Goal: Transaction & Acquisition: Download file/media

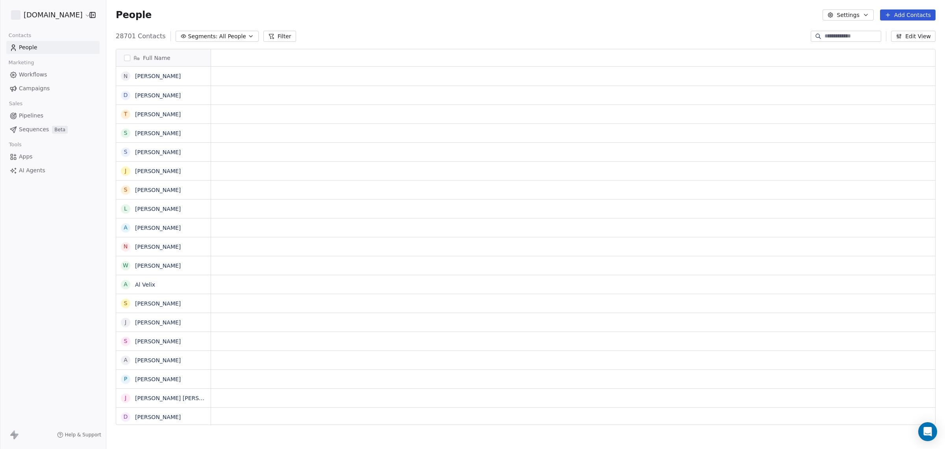
scroll to position [8, 8]
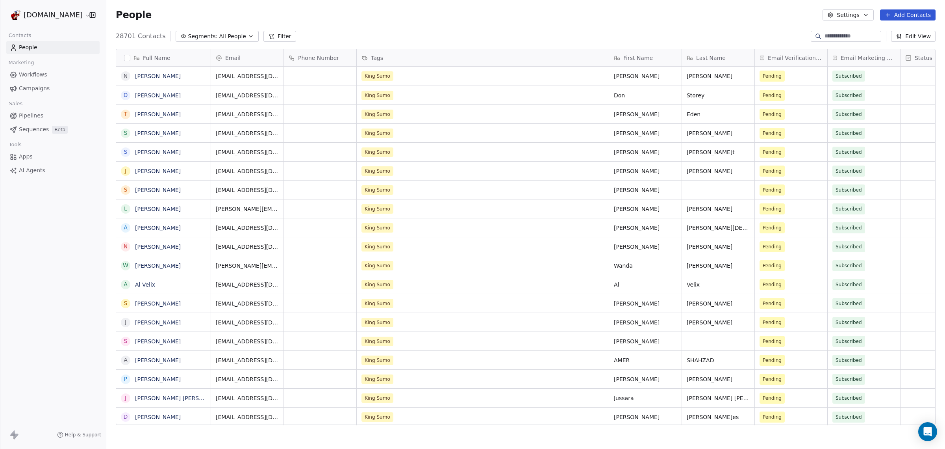
click at [38, 85] on span "Campaigns" at bounding box center [34, 88] width 31 height 8
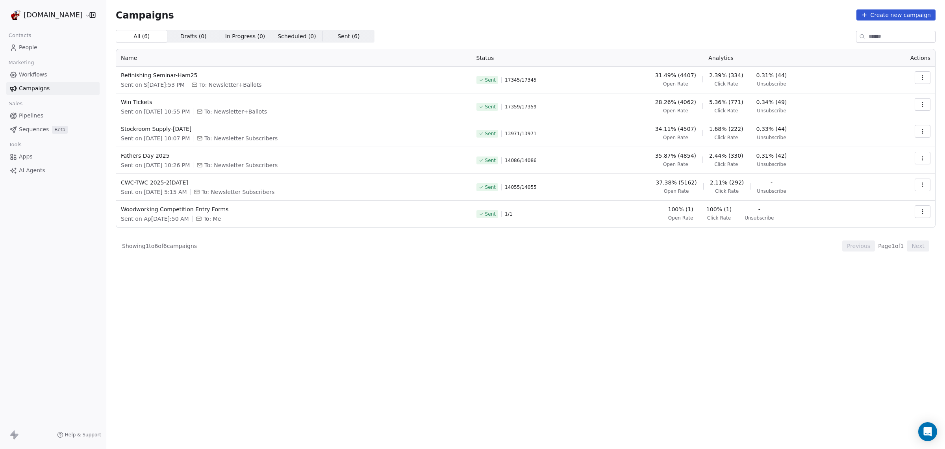
click at [923, 78] on icon "button" at bounding box center [923, 77] width 6 height 6
click at [902, 106] on span "View Analytics" at bounding box center [883, 107] width 46 height 9
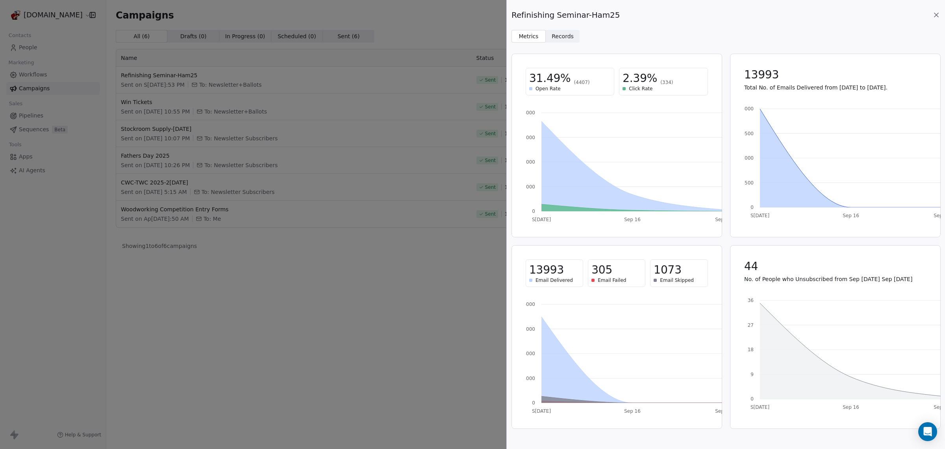
click at [611, 270] on div "305" at bounding box center [617, 270] width 50 height 14
click at [595, 270] on span "305" at bounding box center [602, 270] width 21 height 14
click at [659, 272] on span "1073" at bounding box center [668, 270] width 28 height 14
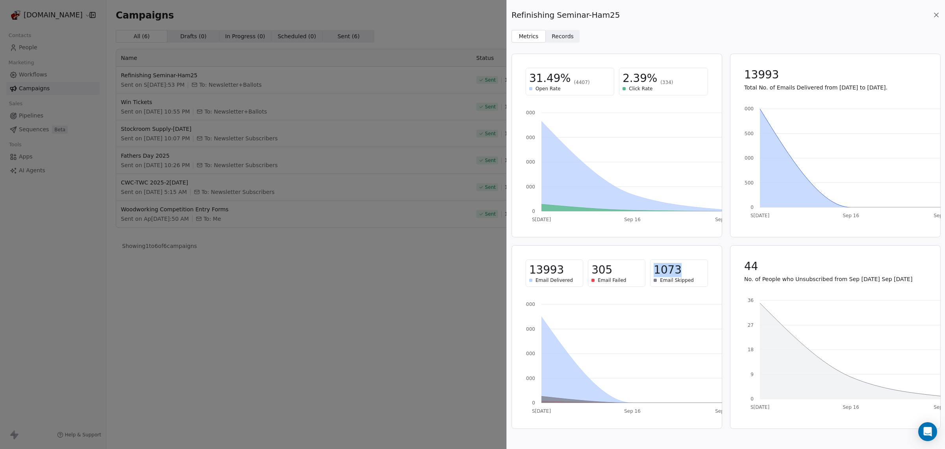
click at [659, 272] on span "1073" at bounding box center [668, 270] width 28 height 14
click at [558, 36] on span "Records" at bounding box center [563, 36] width 22 height 8
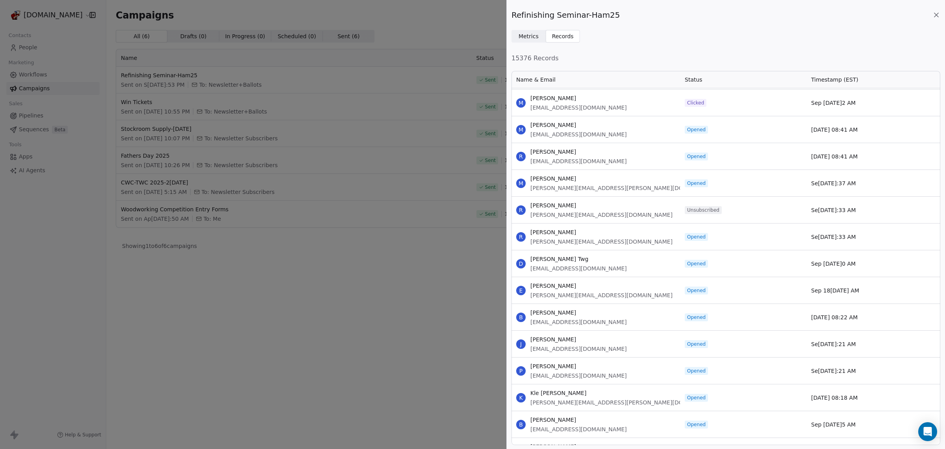
scroll to position [1228, 0]
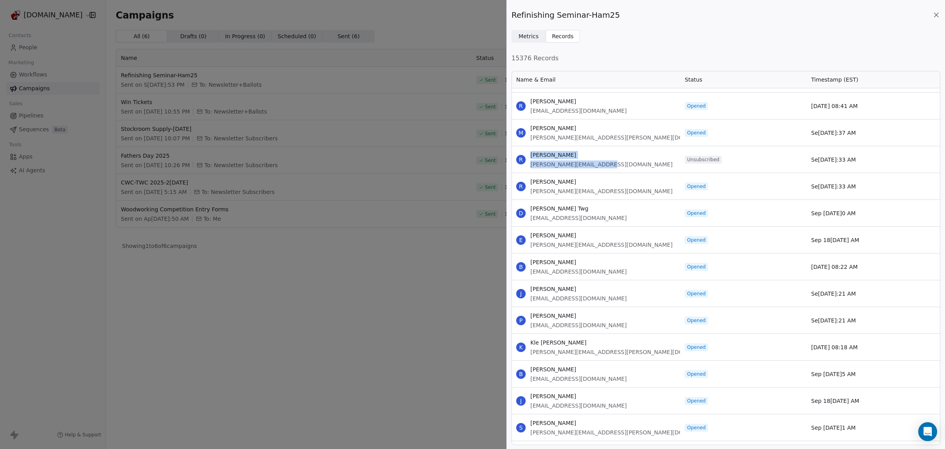
drag, startPoint x: 603, startPoint y: 164, endPoint x: 514, endPoint y: 166, distance: 88.2
click at [514, 166] on div "[PERSON_NAME]r[PERSON_NAME]ca [EMAIL_ADDRESS][DOMAIN_NAME]" at bounding box center [596, 159] width 169 height 26
click at [633, 153] on div "[PERSON_NAME]r[PERSON_NAME]ca [EMAIL_ADDRESS][DOMAIN_NAME]" at bounding box center [596, 159] width 169 height 26
drag, startPoint x: 593, startPoint y: 165, endPoint x: 530, endPoint y: 164, distance: 62.6
click at [530, 164] on div "[PERSON_NAME]r[PERSON_NAME]ca [EMAIL_ADDRESS][DOMAIN_NAME]" at bounding box center [596, 159] width 169 height 26
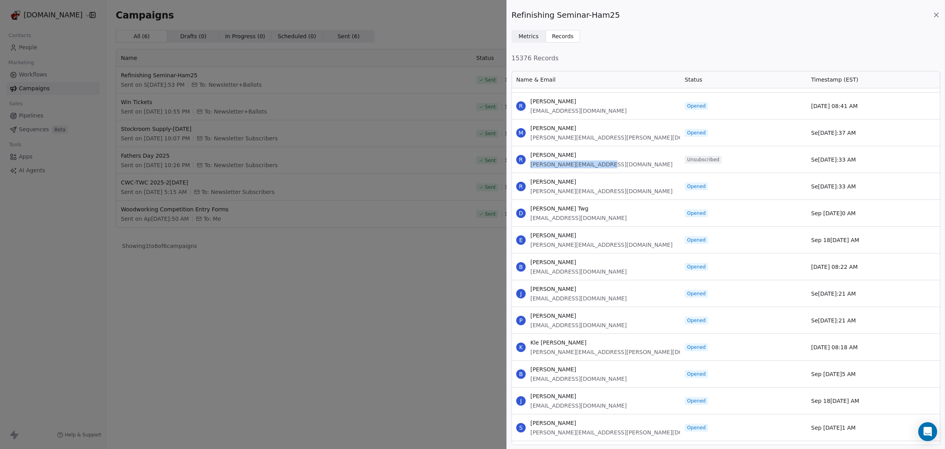
copy span "[PERSON_NAME][EMAIL_ADDRESS][DOMAIN_NAME]"
drag, startPoint x: 367, startPoint y: 261, endPoint x: 393, endPoint y: 238, distance: 34.9
click at [370, 259] on div "Refinishing Seminar-Ham25 Metrics Metrics Records Records 15376 Records Name & …" at bounding box center [472, 224] width 945 height 449
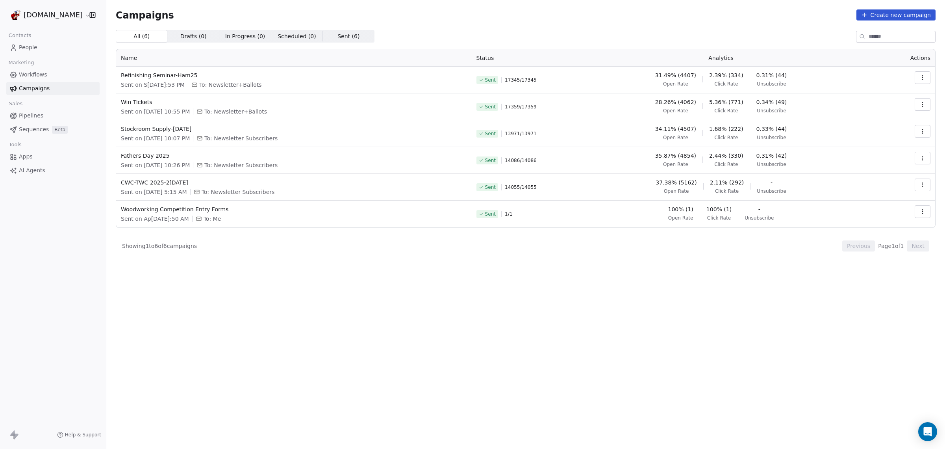
click at [17, 47] on link "People" at bounding box center [52, 47] width 93 height 13
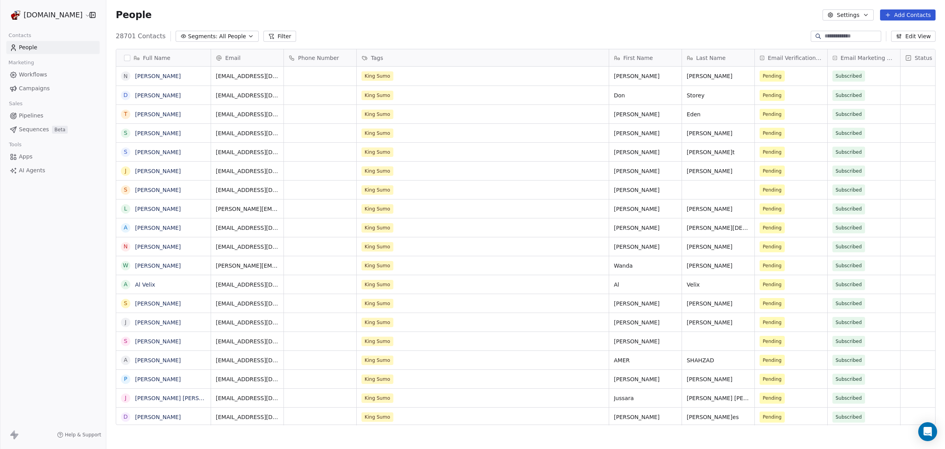
scroll to position [387, 831]
click at [825, 37] on input at bounding box center [852, 36] width 55 height 8
paste input "**********"
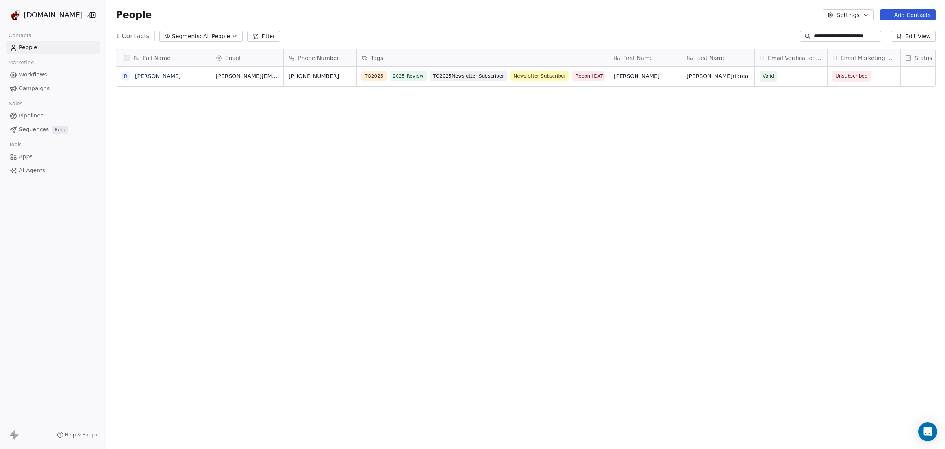
type input "**********"
click at [394, 59] on div "Tags" at bounding box center [482, 58] width 241 height 8
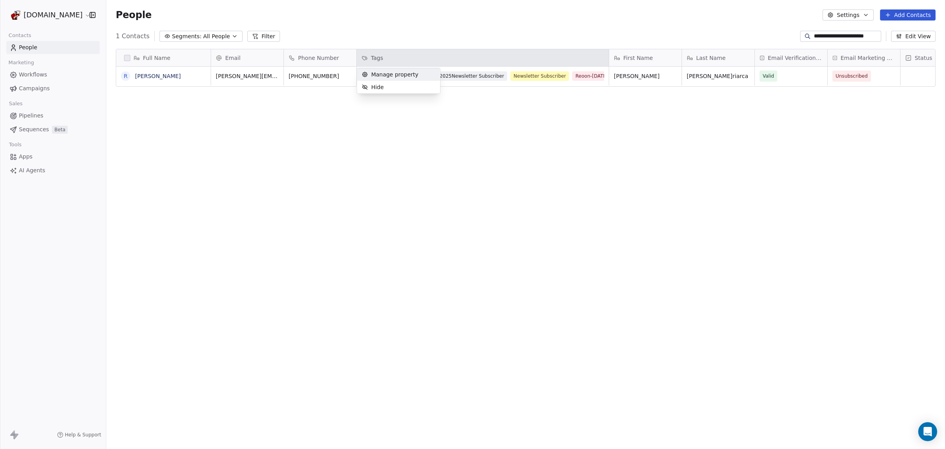
click at [384, 73] on span "Manage property" at bounding box center [394, 75] width 47 height 8
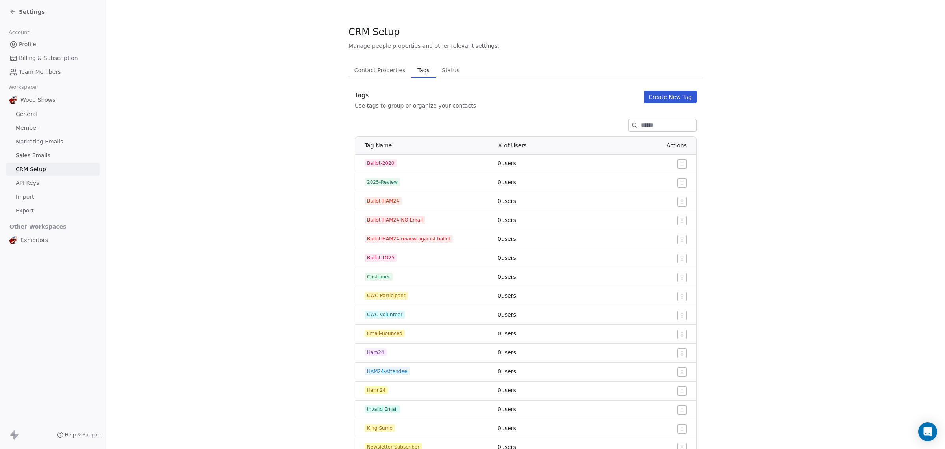
click at [587, 137] on th "# of Users" at bounding box center [546, 146] width 107 height 18
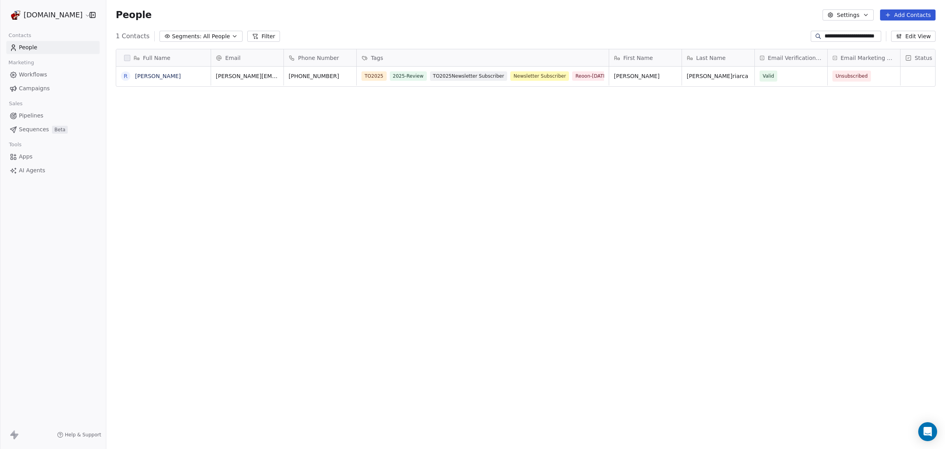
scroll to position [387, 831]
click at [589, 78] on div "TO2025 2025-Review TO2025Newsletter Subscriber Newsletter Subscriber Reoon-[DAT…" at bounding box center [476, 81] width 228 height 22
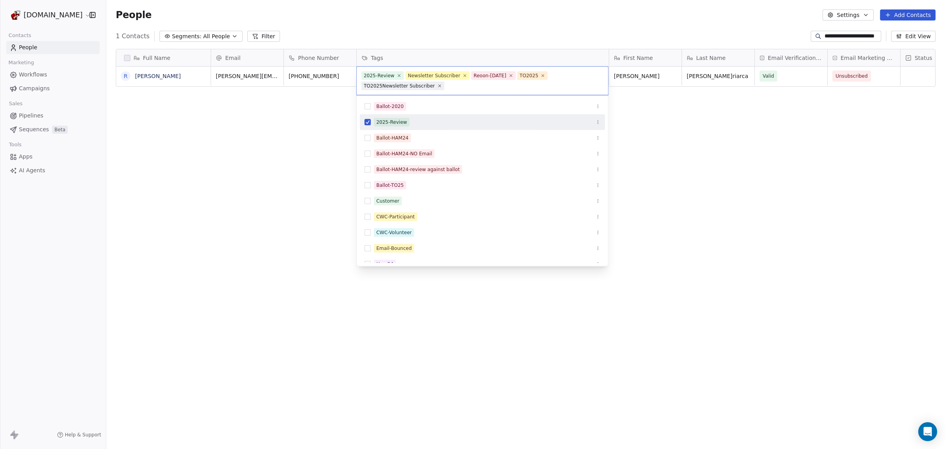
click at [366, 121] on button "Suggestions" at bounding box center [368, 122] width 6 height 6
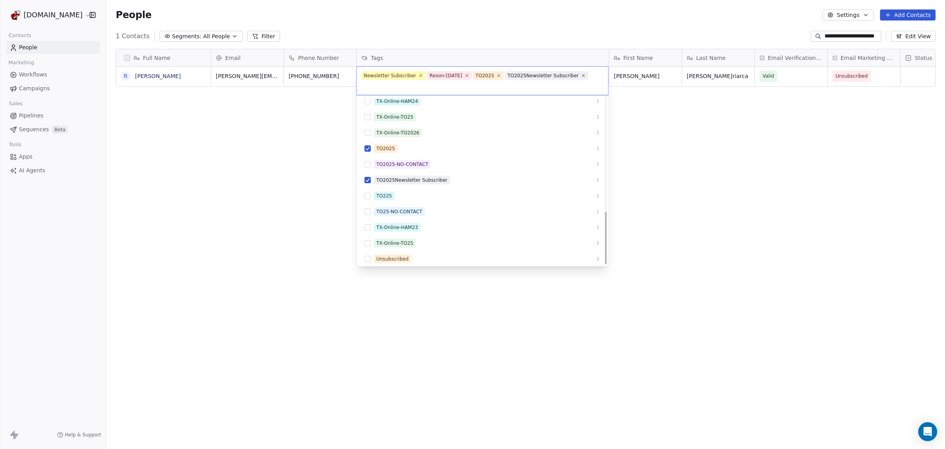
scroll to position [356, 0]
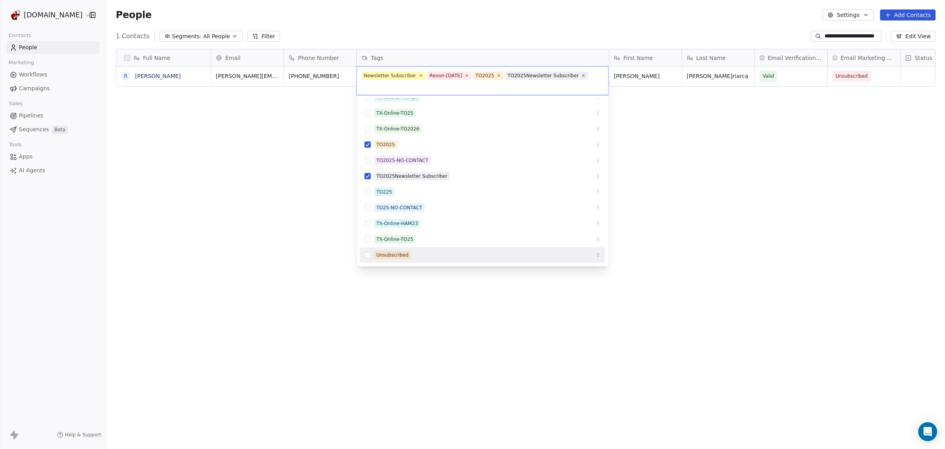
click at [369, 249] on div "Unsubscribed" at bounding box center [482, 255] width 245 height 13
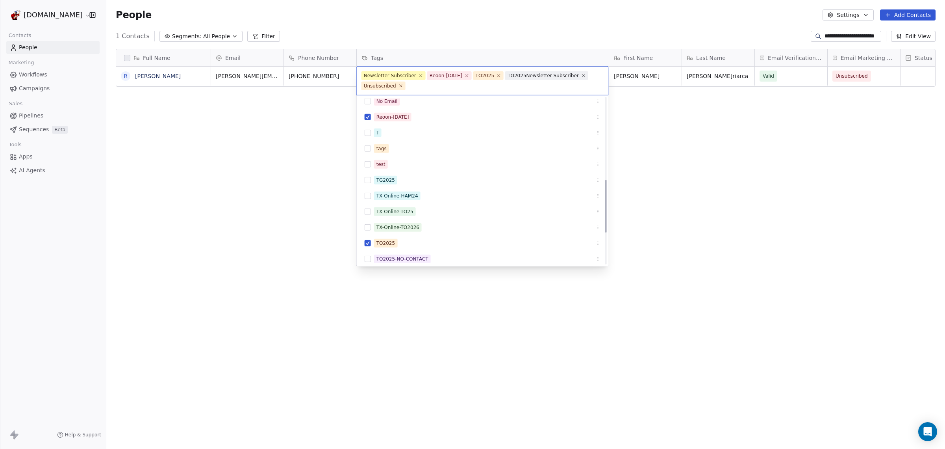
scroll to position [257, 0]
click at [418, 75] on icon at bounding box center [420, 75] width 5 height 5
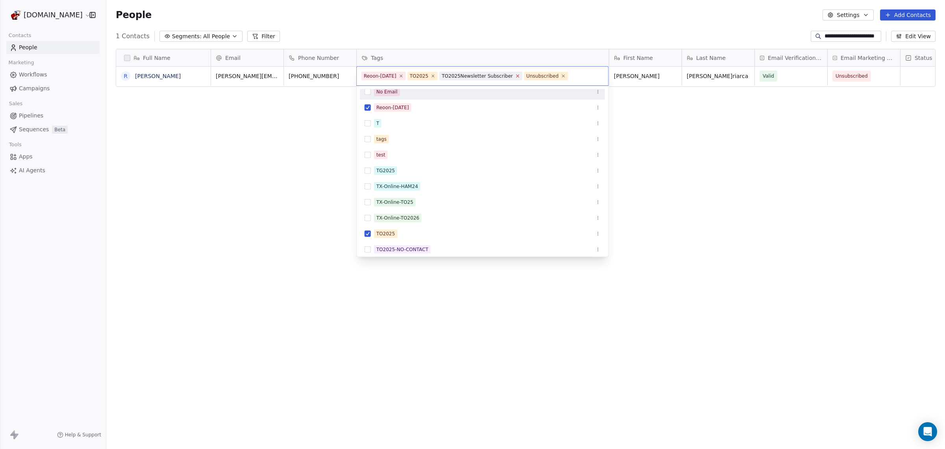
click at [516, 75] on icon at bounding box center [517, 75] width 3 height 3
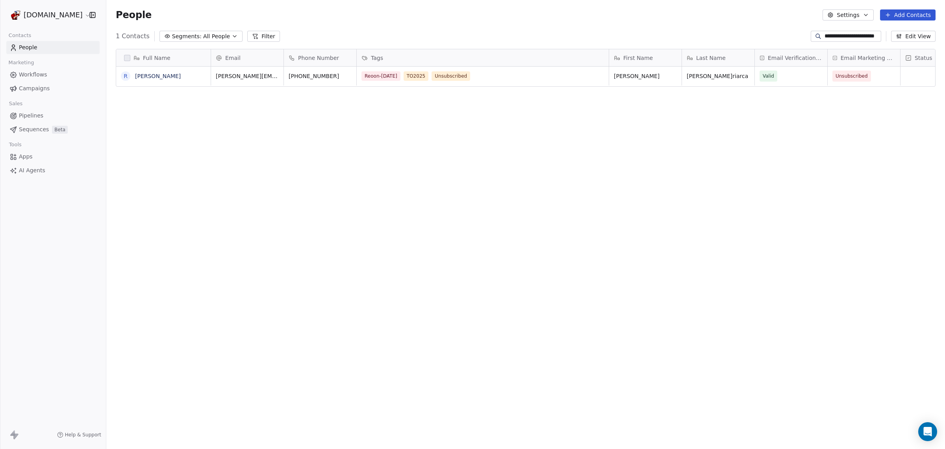
click at [250, 144] on html "**********" at bounding box center [472, 224] width 945 height 449
click at [257, 37] on button "Filter" at bounding box center [263, 36] width 33 height 11
click at [55, 34] on button "Add Filter" at bounding box center [53, 33] width 96 height 14
click at [111, 31] on html "**********" at bounding box center [472, 224] width 945 height 449
click at [223, 37] on button "Segments: All People" at bounding box center [201, 36] width 83 height 11
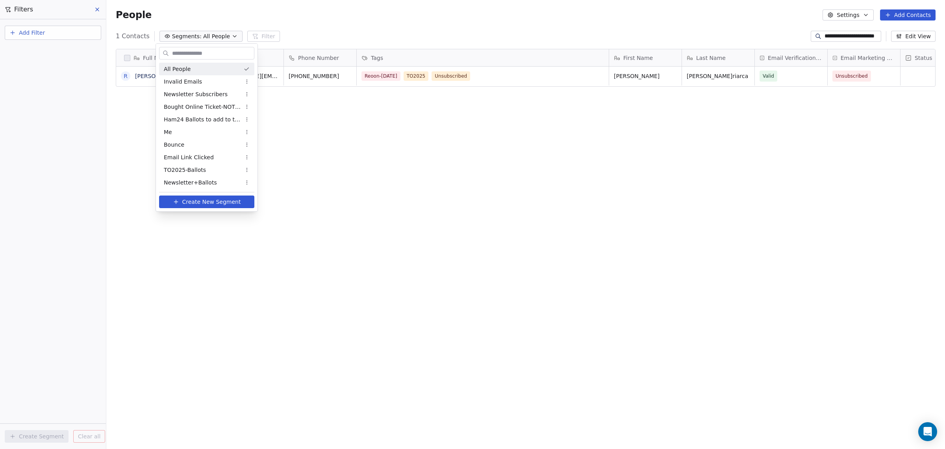
click at [179, 69] on span "All People" at bounding box center [177, 69] width 27 height 8
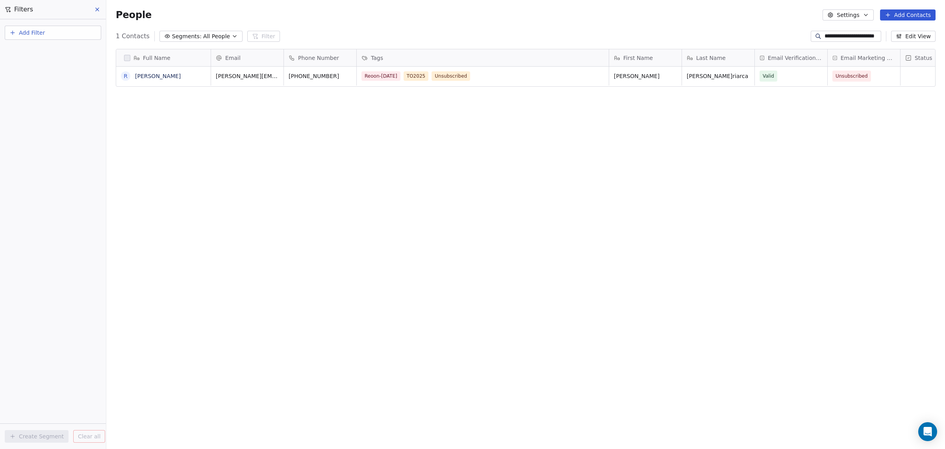
drag, startPoint x: 815, startPoint y: 36, endPoint x: 945, endPoint y: 59, distance: 132.4
click at [945, 58] on section "**********" at bounding box center [525, 224] width 839 height 449
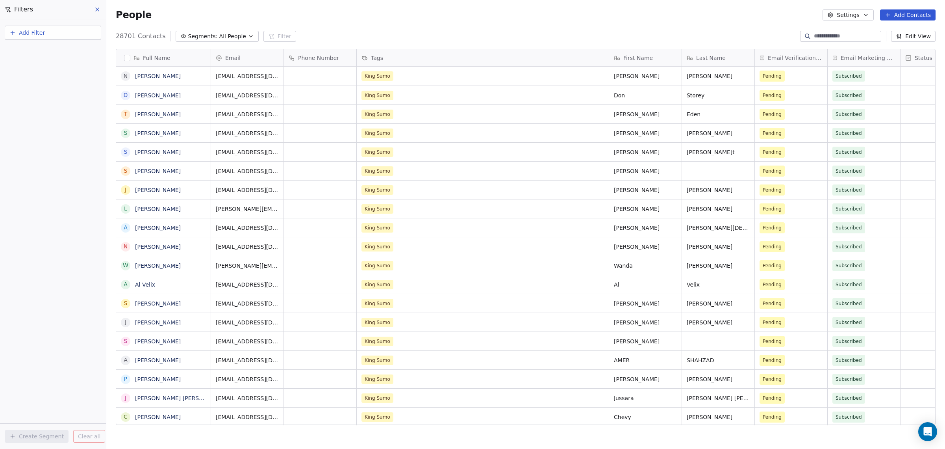
click at [248, 33] on icon "button" at bounding box center [251, 36] width 6 height 6
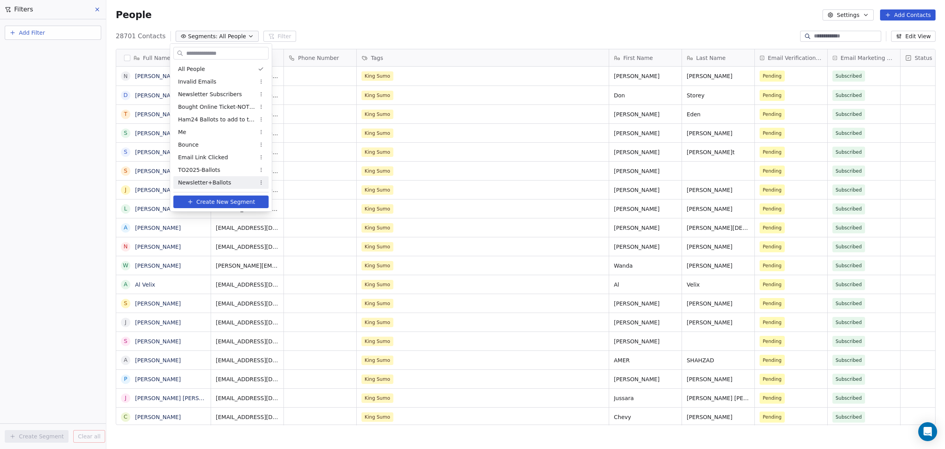
click at [222, 181] on span "Newsletter+Ballots" at bounding box center [204, 182] width 53 height 8
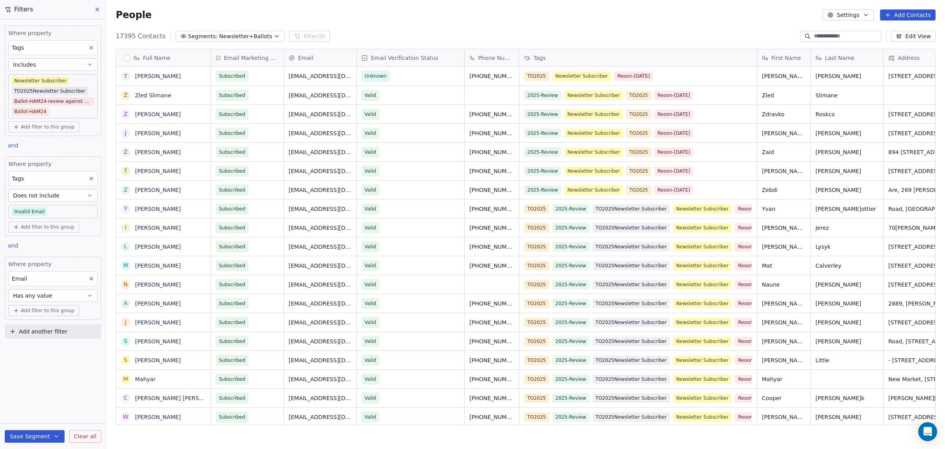
click at [38, 331] on span "Add another filter" at bounding box center [43, 331] width 48 height 8
click at [34, 359] on span "Contact activity" at bounding box center [35, 360] width 44 height 8
click at [67, 365] on html "[DOMAIN_NAME] Contacts People Marketing Workflows Campaigns Sales Pipelines Seq…" at bounding box center [472, 224] width 945 height 449
click at [46, 332] on span "Add another filter" at bounding box center [43, 331] width 48 height 8
click at [43, 343] on span "Contact properties" at bounding box center [38, 347] width 51 height 8
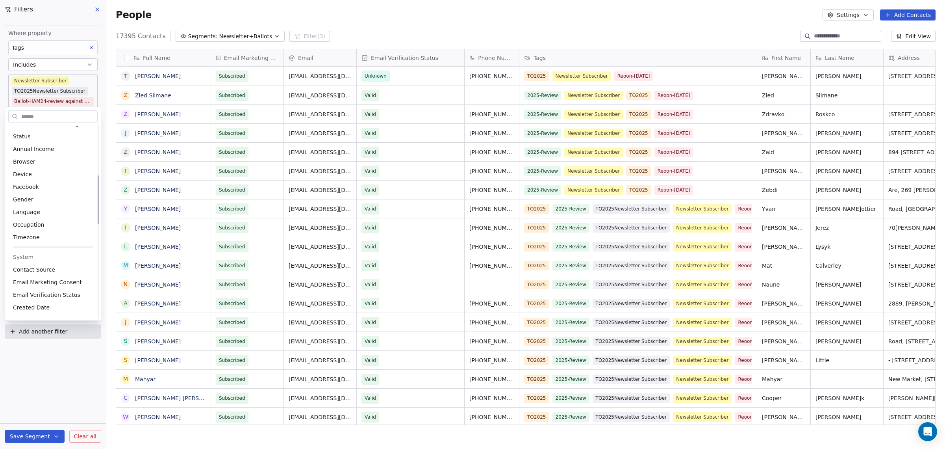
scroll to position [246, 0]
click at [76, 235] on div "Email Marketing Consent" at bounding box center [53, 234] width 80 height 8
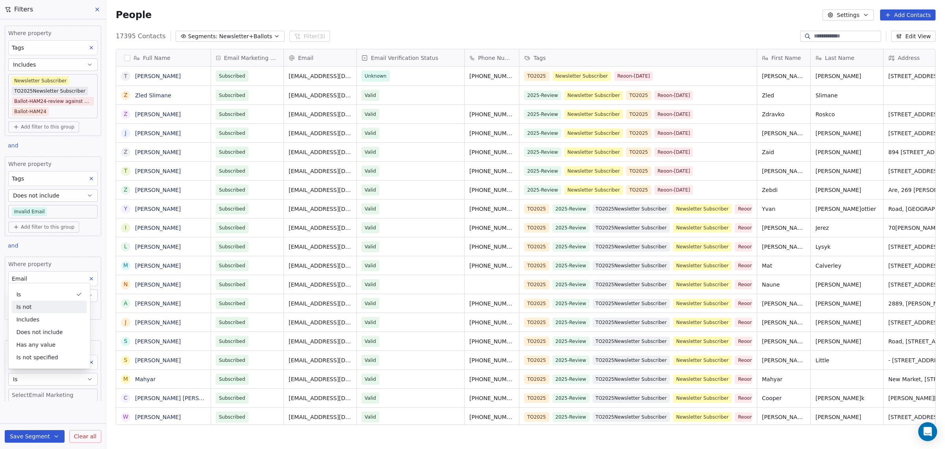
click at [44, 304] on div "Is not" at bounding box center [49, 307] width 75 height 13
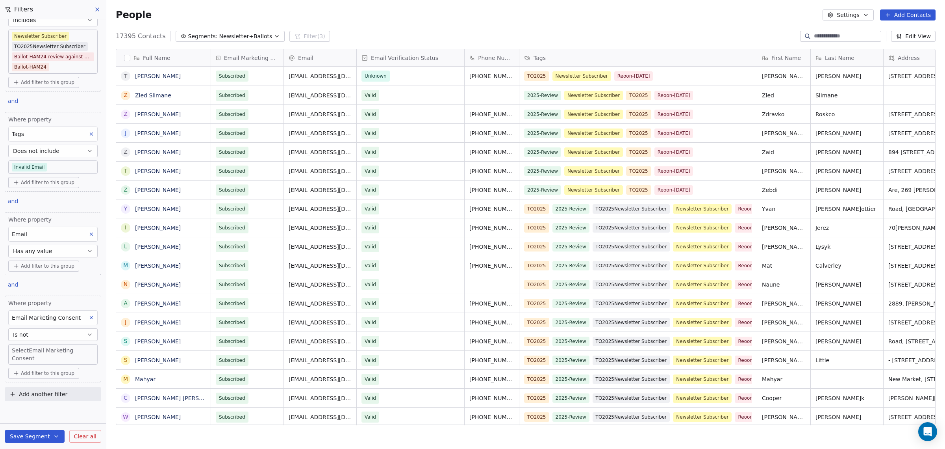
click at [39, 351] on body "[DOMAIN_NAME] Contacts People Marketing Workflows Campaigns Sales Pipelines Seq…" at bounding box center [472, 224] width 945 height 449
click at [37, 389] on div "Unsubscribed" at bounding box center [38, 391] width 32 height 7
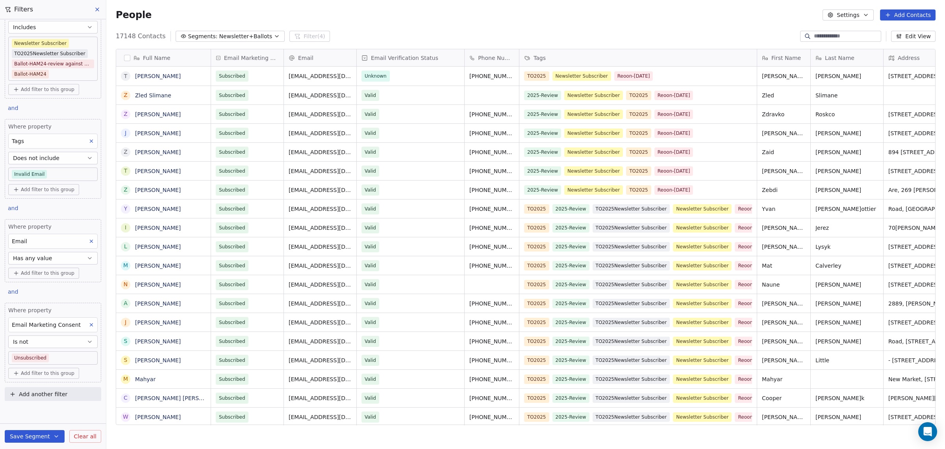
scroll to position [0, 0]
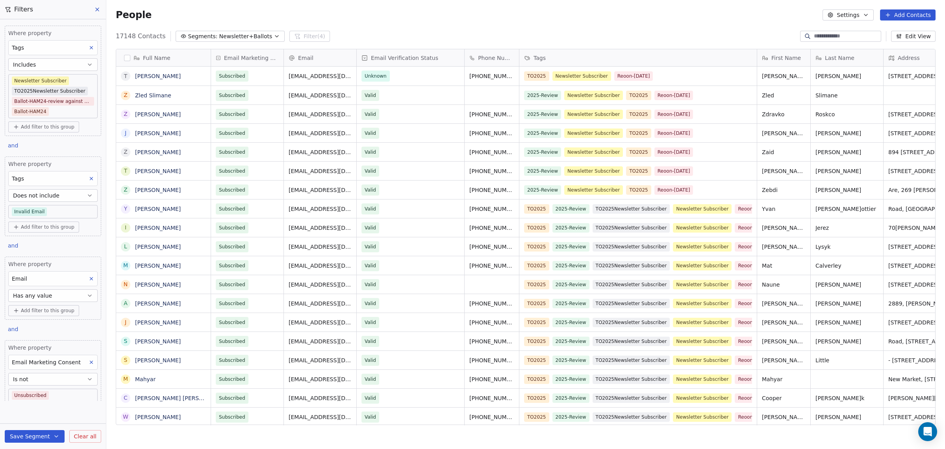
click at [38, 435] on button "Save Segment" at bounding box center [35, 436] width 60 height 13
click at [34, 420] on button "Update existing segment" at bounding box center [52, 416] width 88 height 14
click at [98, 6] on icon at bounding box center [97, 9] width 6 height 6
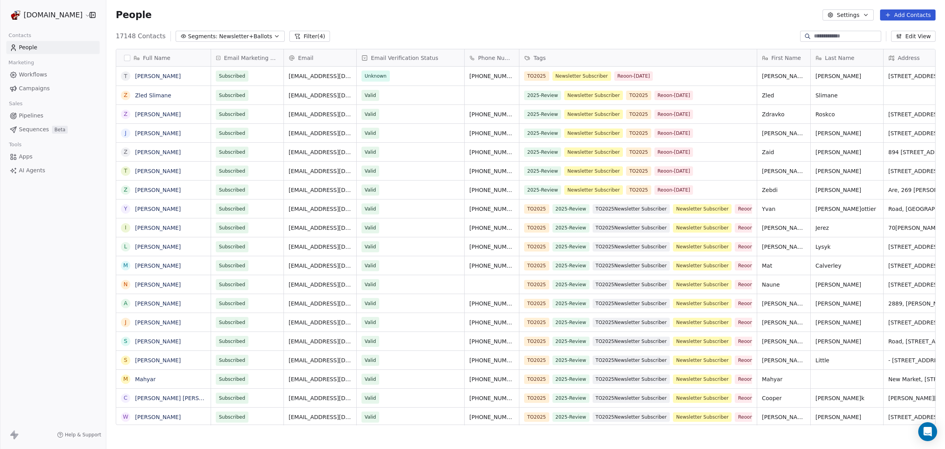
click at [83, 44] on link "People" at bounding box center [52, 47] width 93 height 13
click at [188, 37] on span "Segments:" at bounding box center [203, 36] width 30 height 8
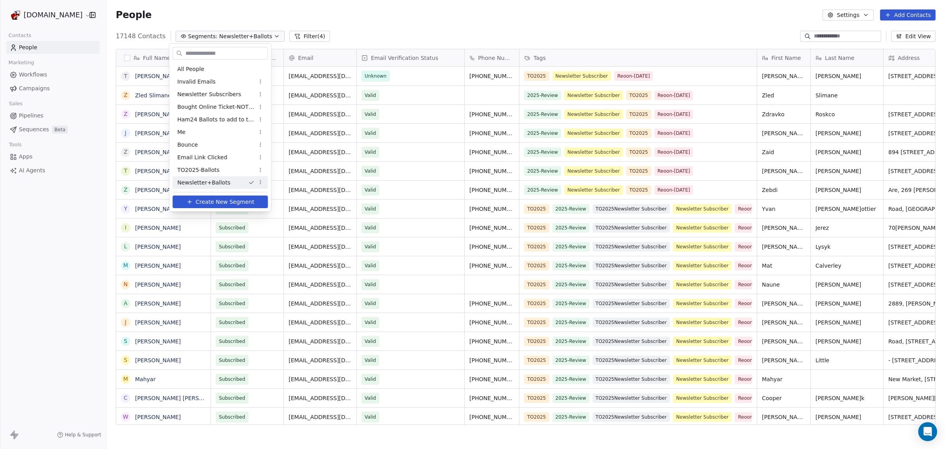
click at [155, 36] on html "[DOMAIN_NAME] Contacts People Marketing Workflows Campaigns Sales Pipelines Seq…" at bounding box center [472, 224] width 945 height 449
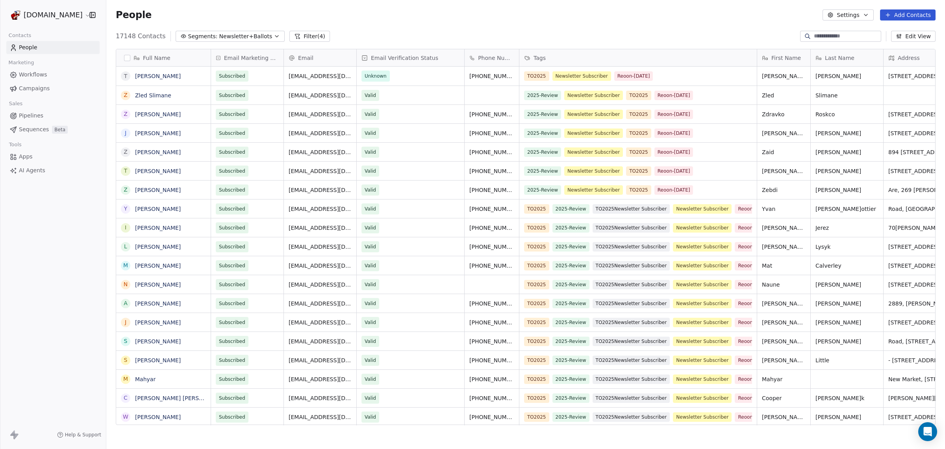
click at [192, 35] on span "Segments:" at bounding box center [203, 36] width 30 height 8
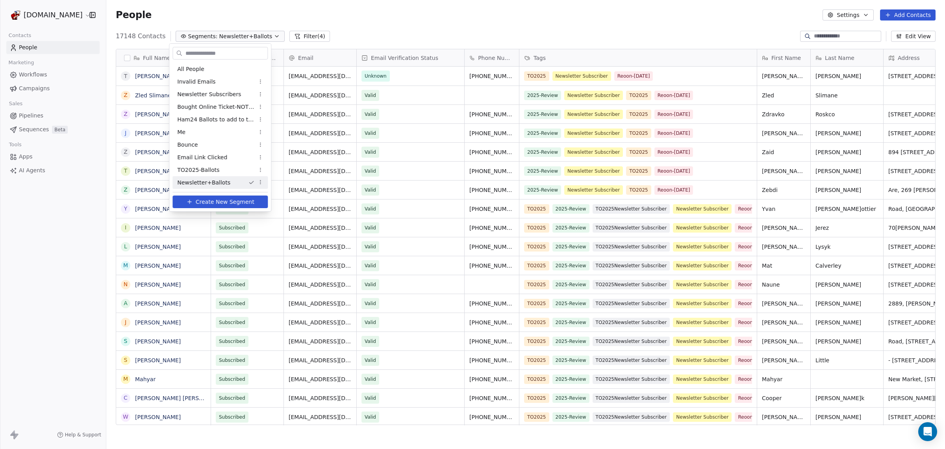
click at [204, 199] on span "Create New Segment" at bounding box center [225, 202] width 59 height 8
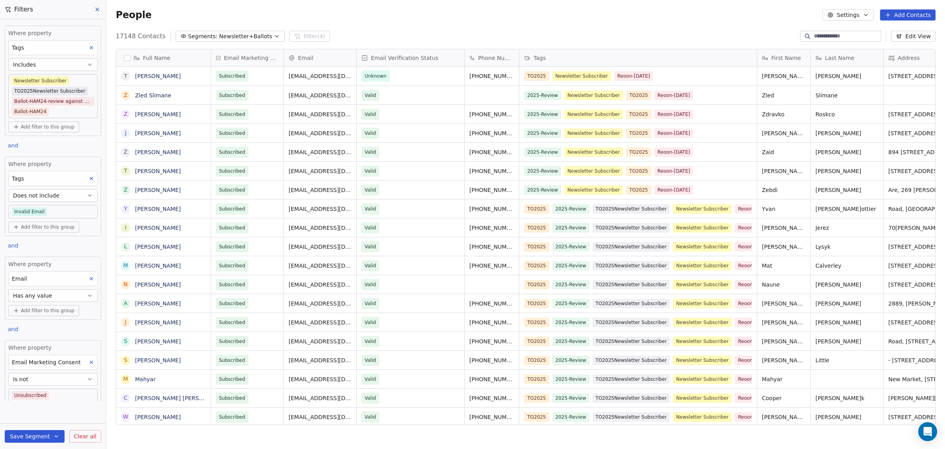
click at [44, 378] on button "Is not" at bounding box center [52, 379] width 89 height 13
click at [29, 293] on div "Is" at bounding box center [49, 294] width 75 height 13
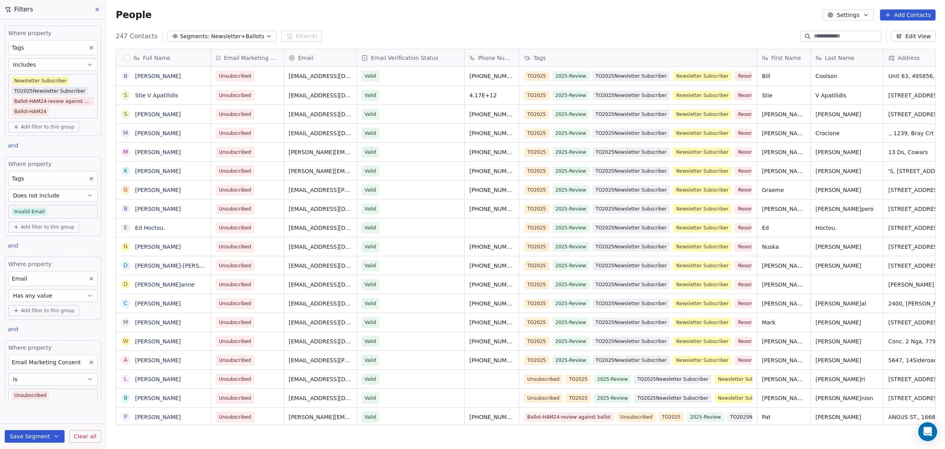
click at [128, 59] on button "button" at bounding box center [127, 58] width 6 height 6
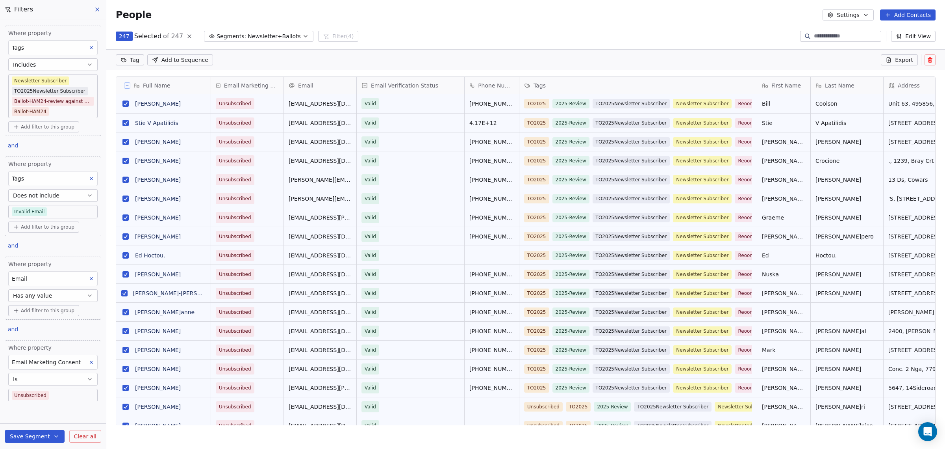
click at [131, 61] on html "[DOMAIN_NAME] Contacts People Marketing Workflows Campaigns Sales Pipelines Seq…" at bounding box center [472, 224] width 945 height 449
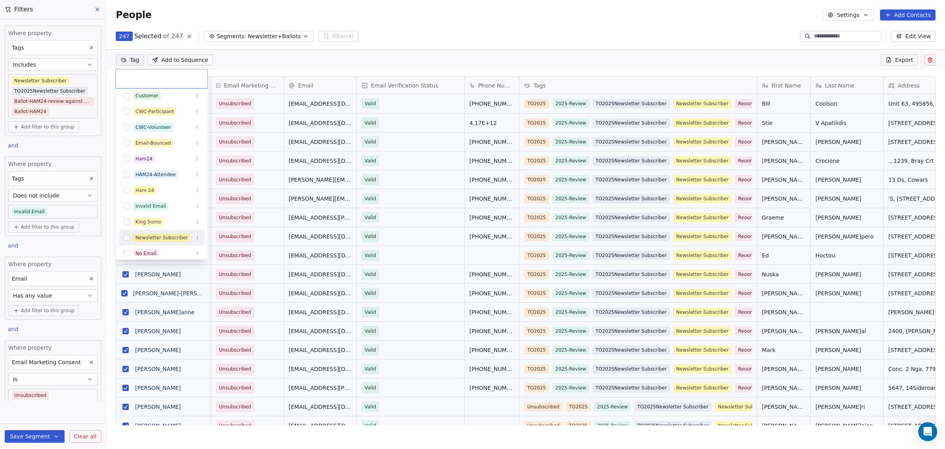
click at [126, 238] on button "Suggestions" at bounding box center [127, 237] width 6 height 6
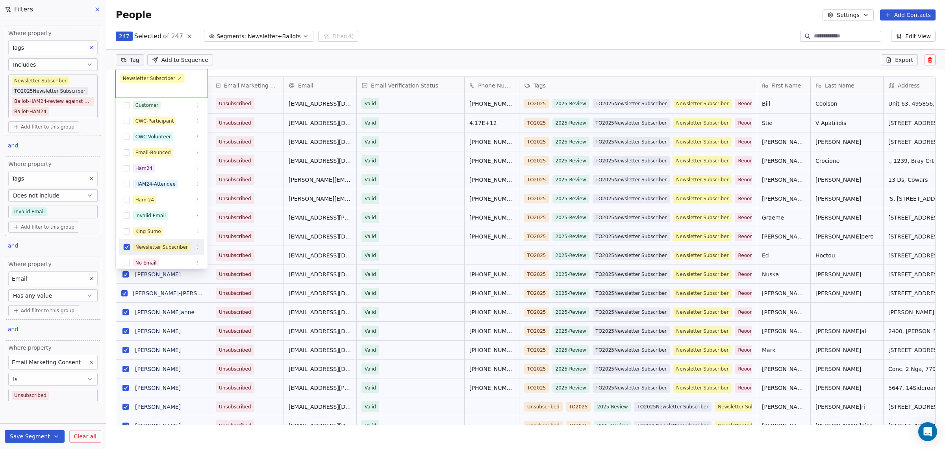
click at [197, 247] on icon "Suggestions" at bounding box center [197, 247] width 5 height 5
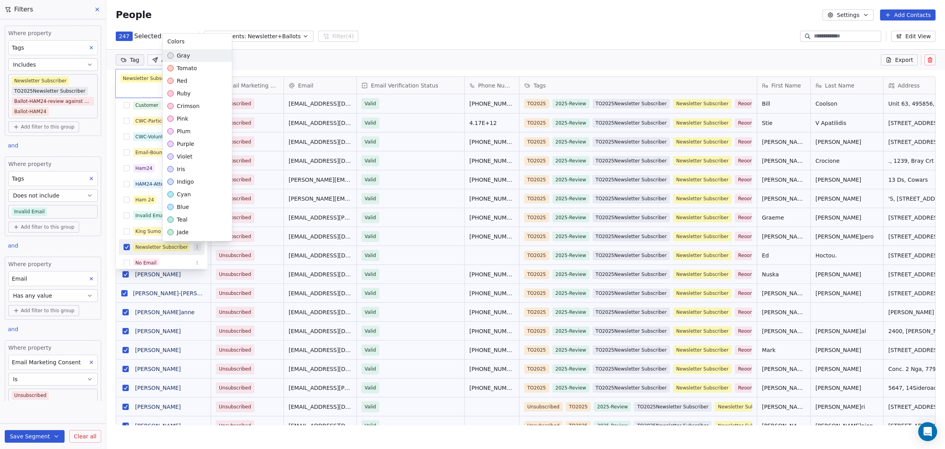
click at [197, 247] on html "[DOMAIN_NAME] Contacts People Marketing Workflows Campaigns Sales Pipelines Seq…" at bounding box center [472, 224] width 945 height 449
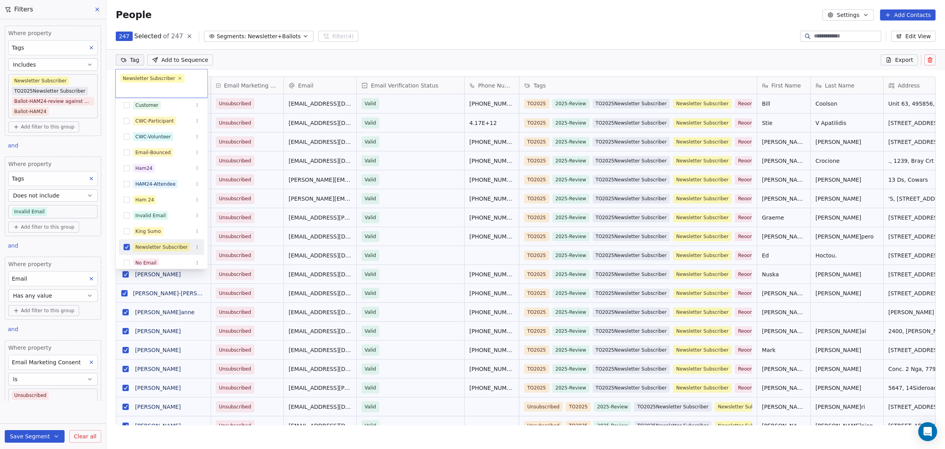
click at [127, 247] on button "Suggestions" at bounding box center [127, 247] width 6 height 6
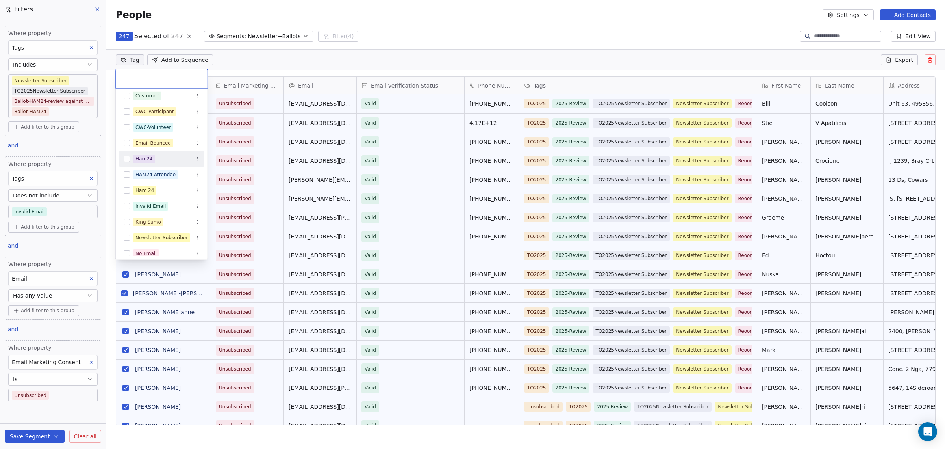
click at [252, 60] on html "[DOMAIN_NAME] Contacts People Marketing Workflows Campaigns Sales Pipelines Seq…" at bounding box center [472, 224] width 945 height 449
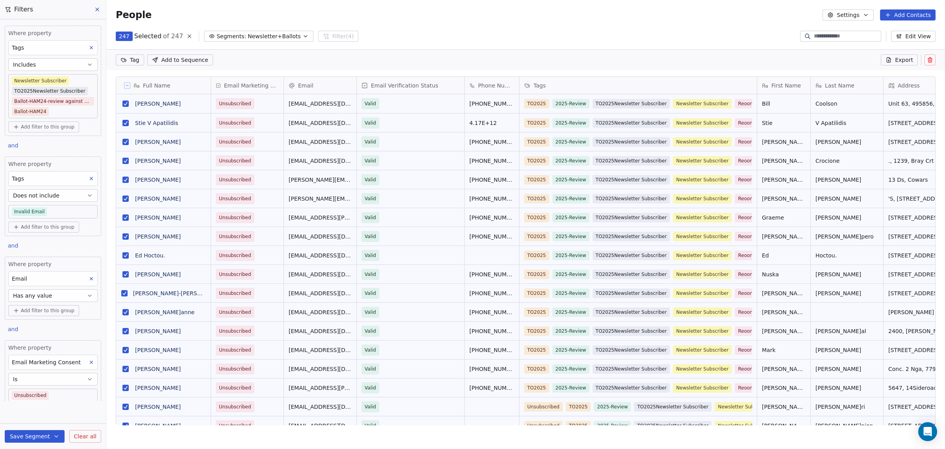
click at [850, 16] on button "Settings" at bounding box center [848, 14] width 51 height 11
click at [850, 16] on html "[DOMAIN_NAME] Contacts People Marketing Workflows Campaigns Sales Pipelines Seq…" at bounding box center [472, 224] width 945 height 449
click at [628, 87] on div "Tags" at bounding box center [637, 86] width 226 height 8
click at [628, 87] on html "[DOMAIN_NAME] Contacts People Marketing Workflows Campaigns Sales Pipelines Seq…" at bounding box center [472, 224] width 945 height 449
click at [641, 74] on div "Full N[PERSON_NAME]B [PERSON_NAME] S Stie V Apatili[PERSON_NAME] Sc[PERSON_NAME…" at bounding box center [525, 253] width 839 height 367
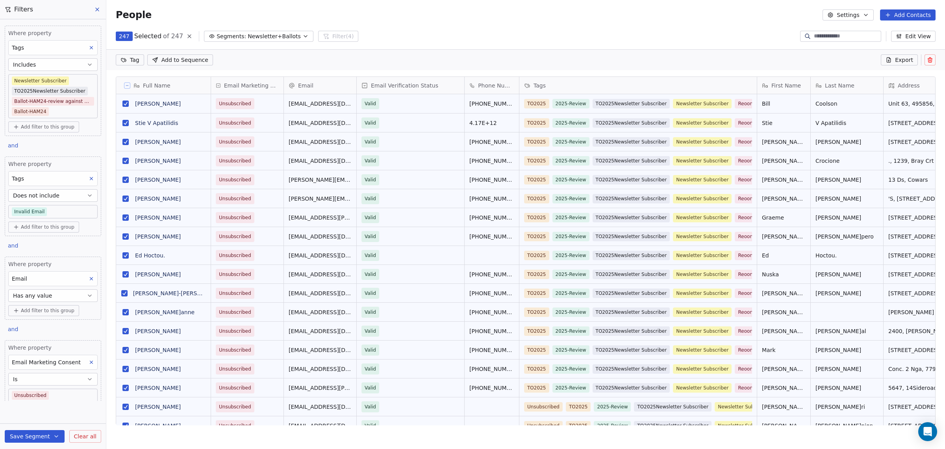
click at [53, 438] on icon "button" at bounding box center [56, 436] width 6 height 6
click at [45, 404] on span "Create new segment" at bounding box center [51, 401] width 58 height 8
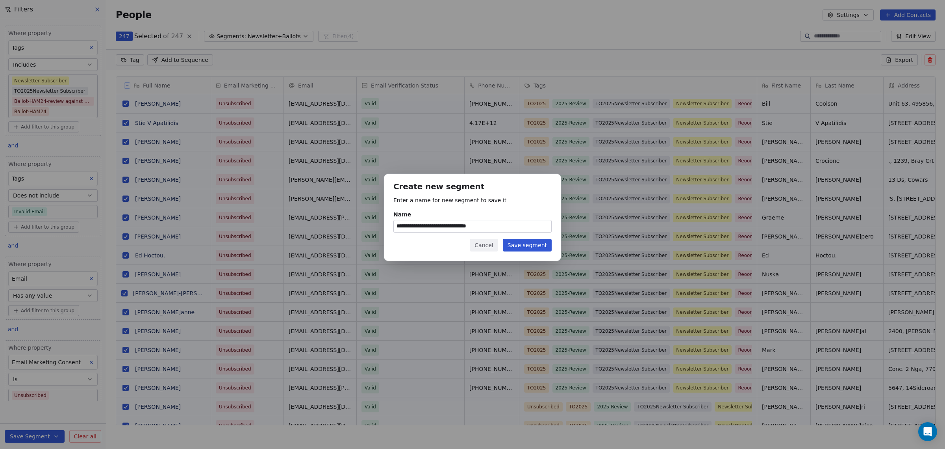
type input "**********"
click at [525, 245] on button "Save segment" at bounding box center [527, 245] width 49 height 13
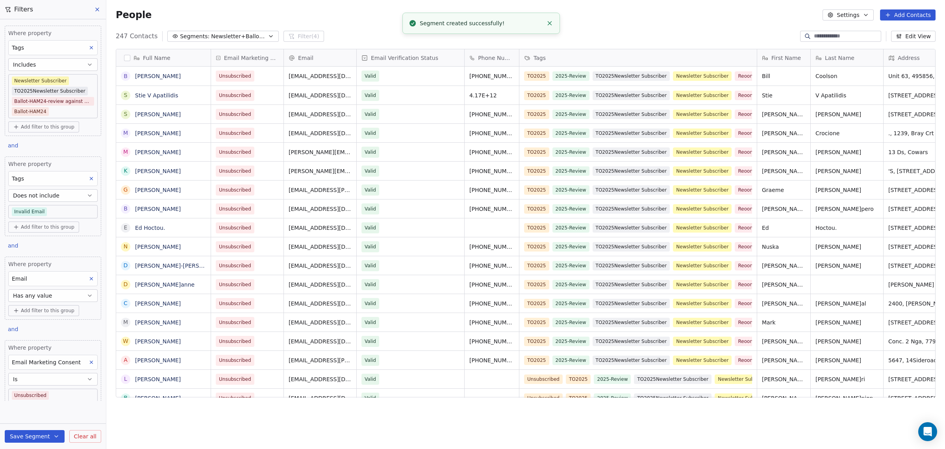
scroll to position [387, 831]
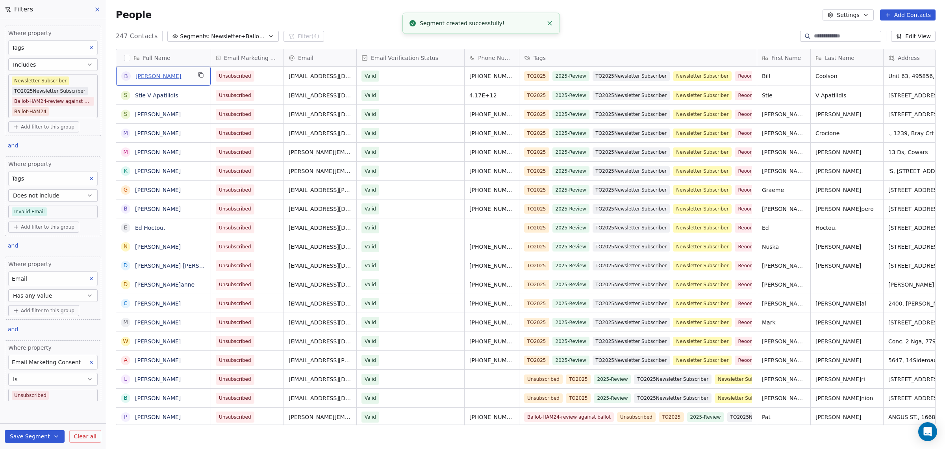
drag, startPoint x: 172, startPoint y: 77, endPoint x: 138, endPoint y: 74, distance: 33.6
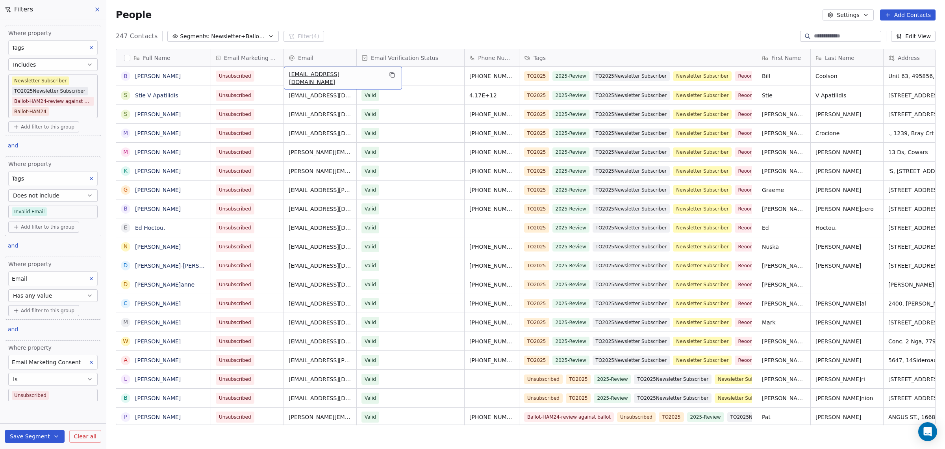
drag, startPoint x: 289, startPoint y: 75, endPoint x: 343, endPoint y: 83, distance: 54.1
click at [389, 76] on icon "grid" at bounding box center [392, 75] width 6 height 6
click at [212, 38] on span "Newsletter+Ballots-Unsubscribed-fix" at bounding box center [238, 36] width 55 height 8
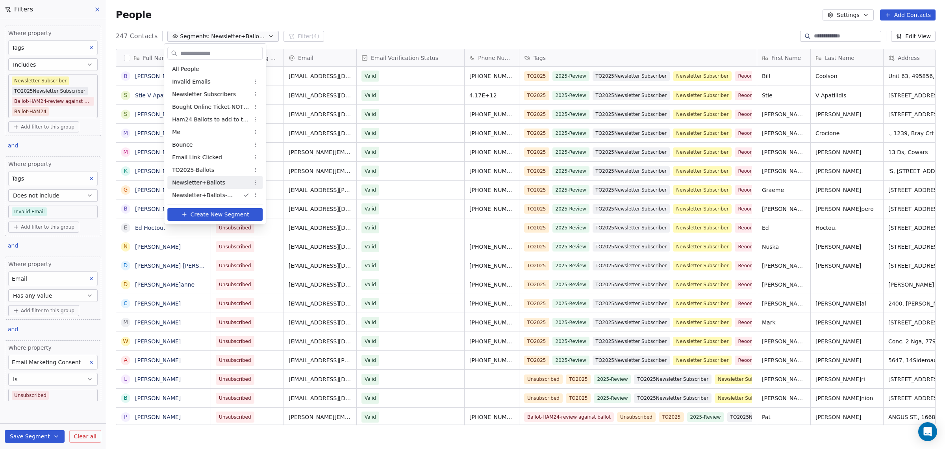
click at [218, 180] on span "Newsletter+Ballots" at bounding box center [198, 182] width 53 height 8
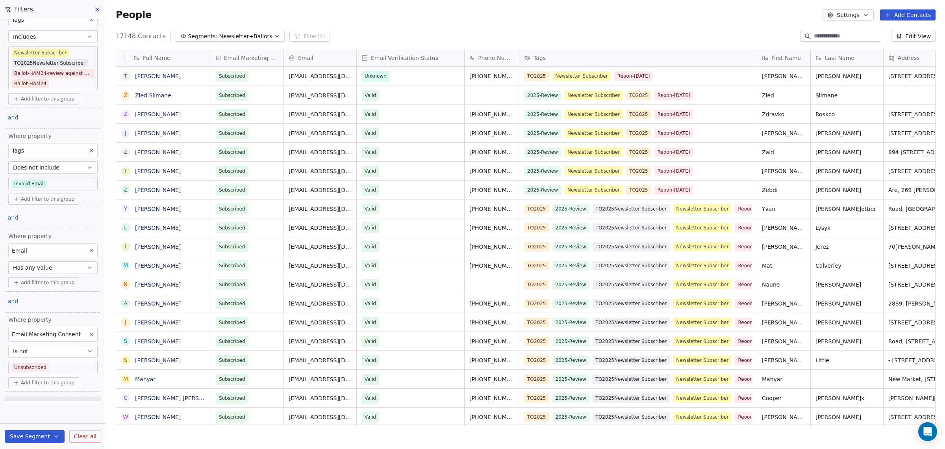
scroll to position [37, 0]
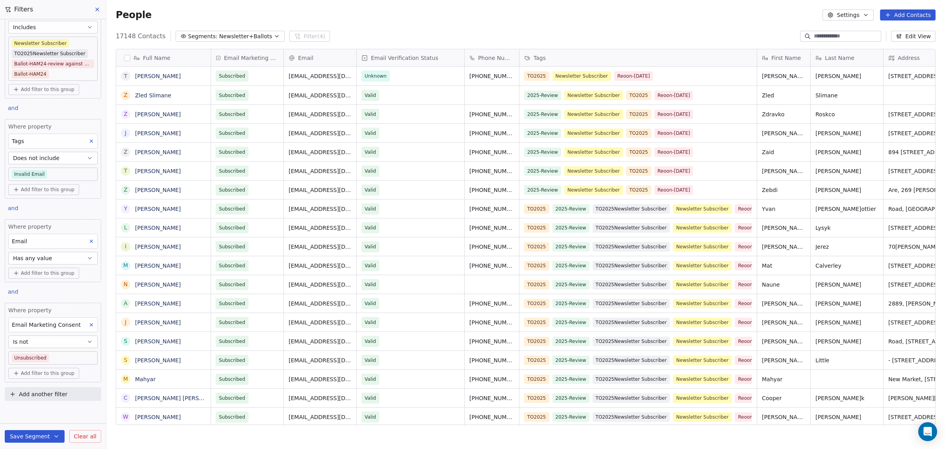
click at [832, 36] on input at bounding box center [847, 36] width 66 height 8
paste input "**********"
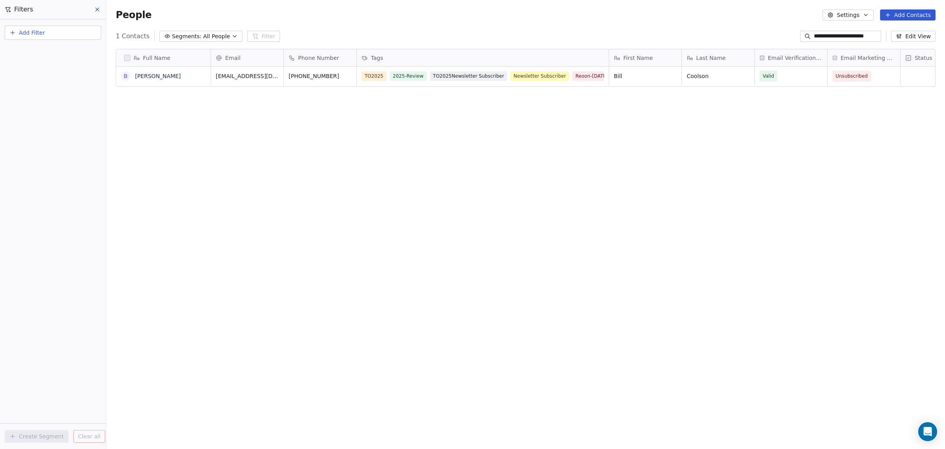
scroll to position [387, 831]
type input "**********"
click at [223, 35] on button "Segments: All People" at bounding box center [201, 36] width 83 height 11
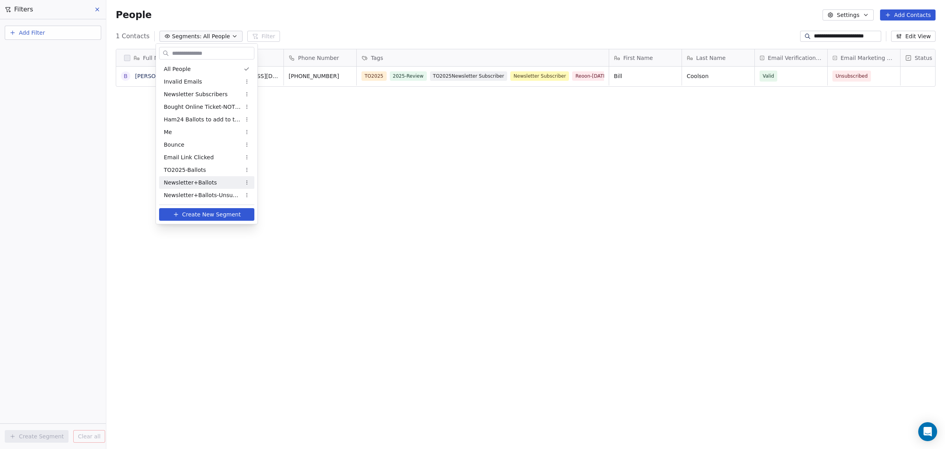
click at [213, 182] on div "Newsletter+Ballots" at bounding box center [206, 182] width 95 height 13
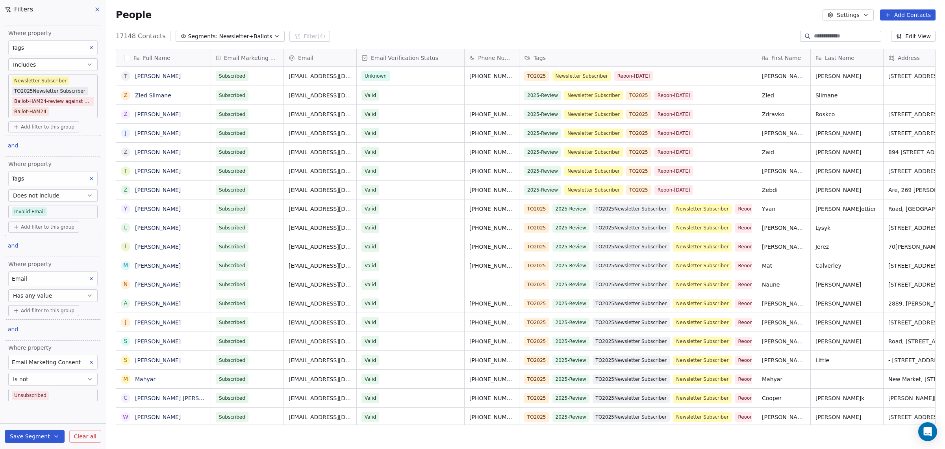
click at [778, 53] on div "First Name" at bounding box center [783, 57] width 53 height 17
click at [779, 59] on html "[DOMAIN_NAME] Contacts People Marketing Workflows Campaigns Sales Pipelines Seq…" at bounding box center [472, 224] width 945 height 449
click at [779, 59] on span "First Name" at bounding box center [787, 58] width 30 height 8
click at [779, 59] on html "[DOMAIN_NAME] Contacts People Marketing Workflows Campaigns Sales Pipelines Seq…" at bounding box center [472, 224] width 945 height 449
click at [851, 17] on button "Settings" at bounding box center [848, 14] width 51 height 11
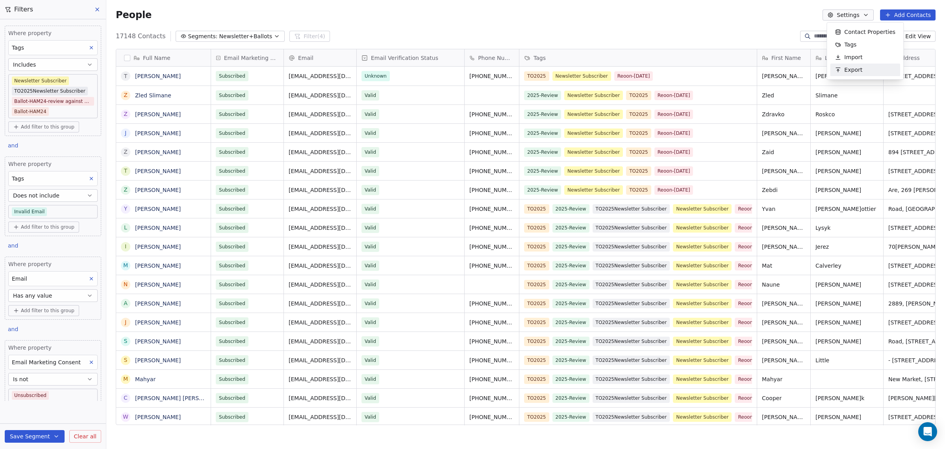
click at [854, 67] on span "Export" at bounding box center [853, 70] width 18 height 8
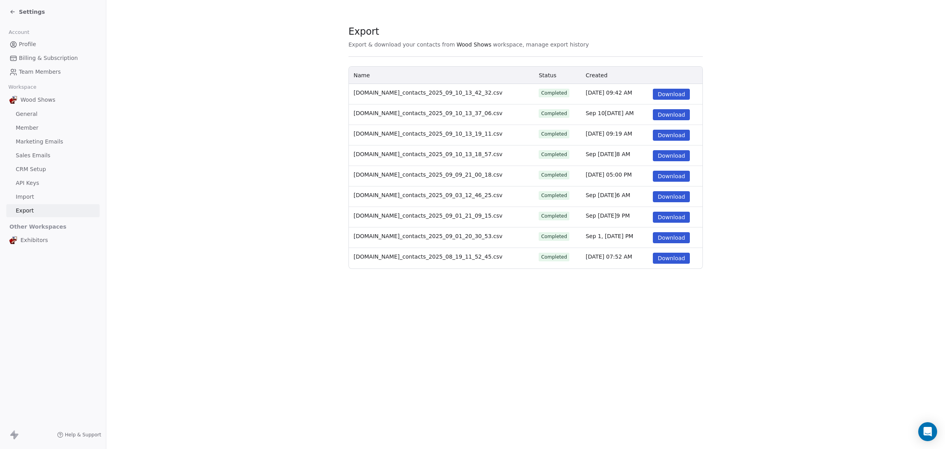
click at [22, 113] on span "General" at bounding box center [27, 114] width 22 height 8
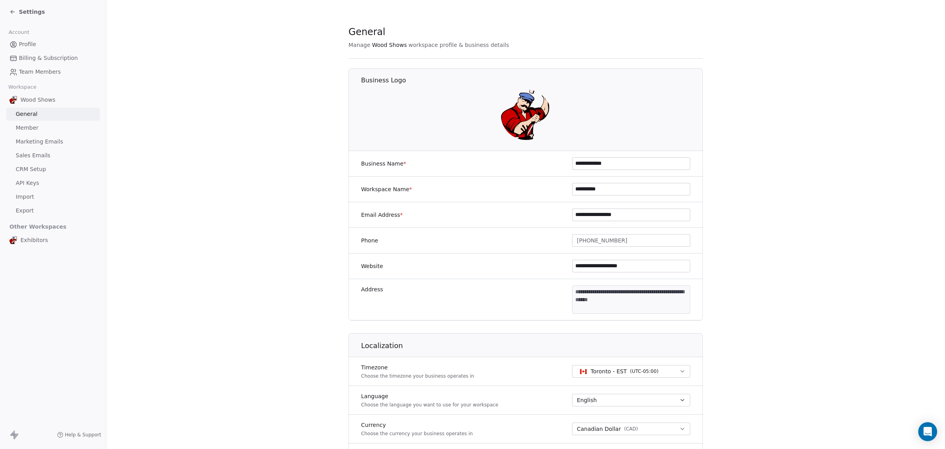
click at [11, 97] on img at bounding box center [13, 100] width 8 height 8
click at [15, 11] on icon at bounding box center [12, 12] width 6 height 6
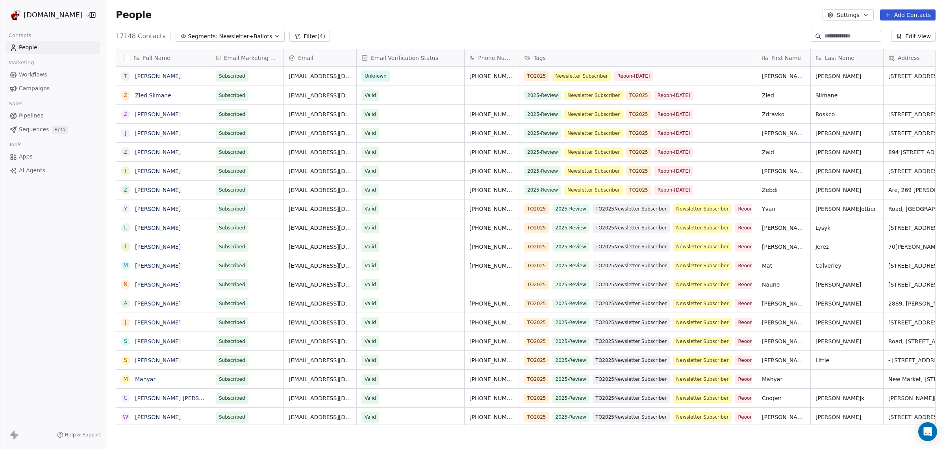
scroll to position [387, 831]
click at [128, 58] on button "button" at bounding box center [127, 58] width 6 height 6
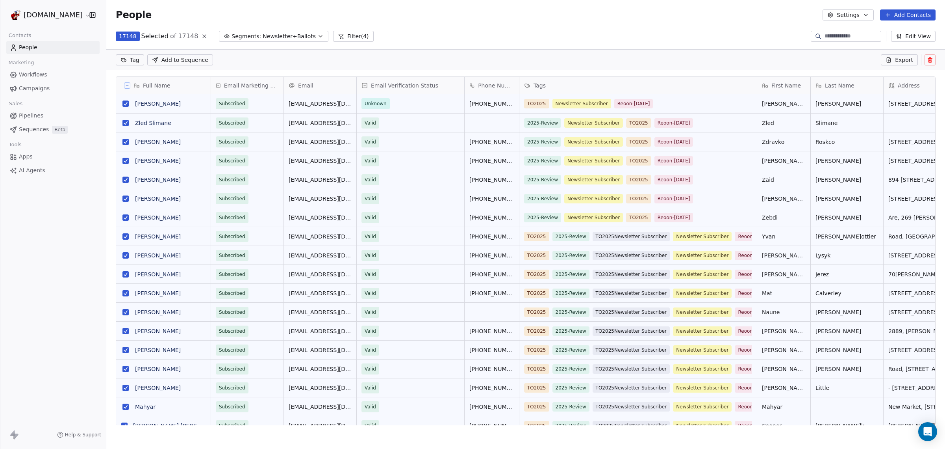
click at [892, 59] on icon at bounding box center [889, 60] width 6 height 6
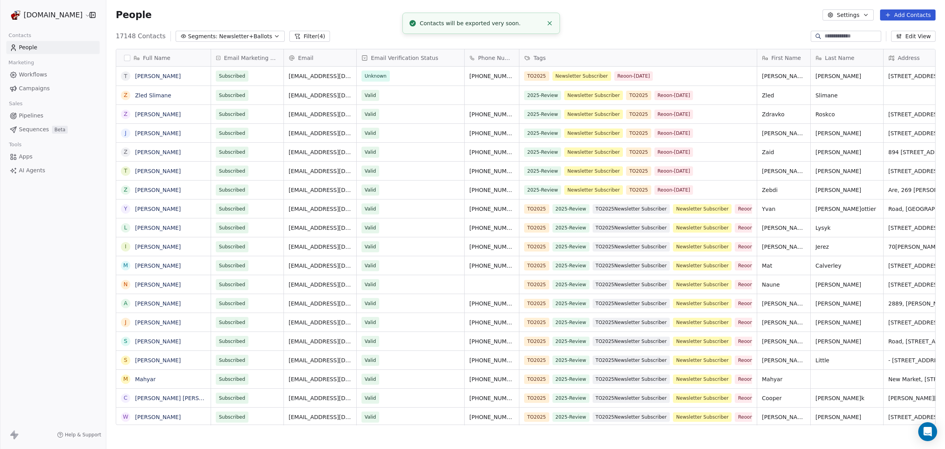
scroll to position [387, 831]
